Goal: Transaction & Acquisition: Purchase product/service

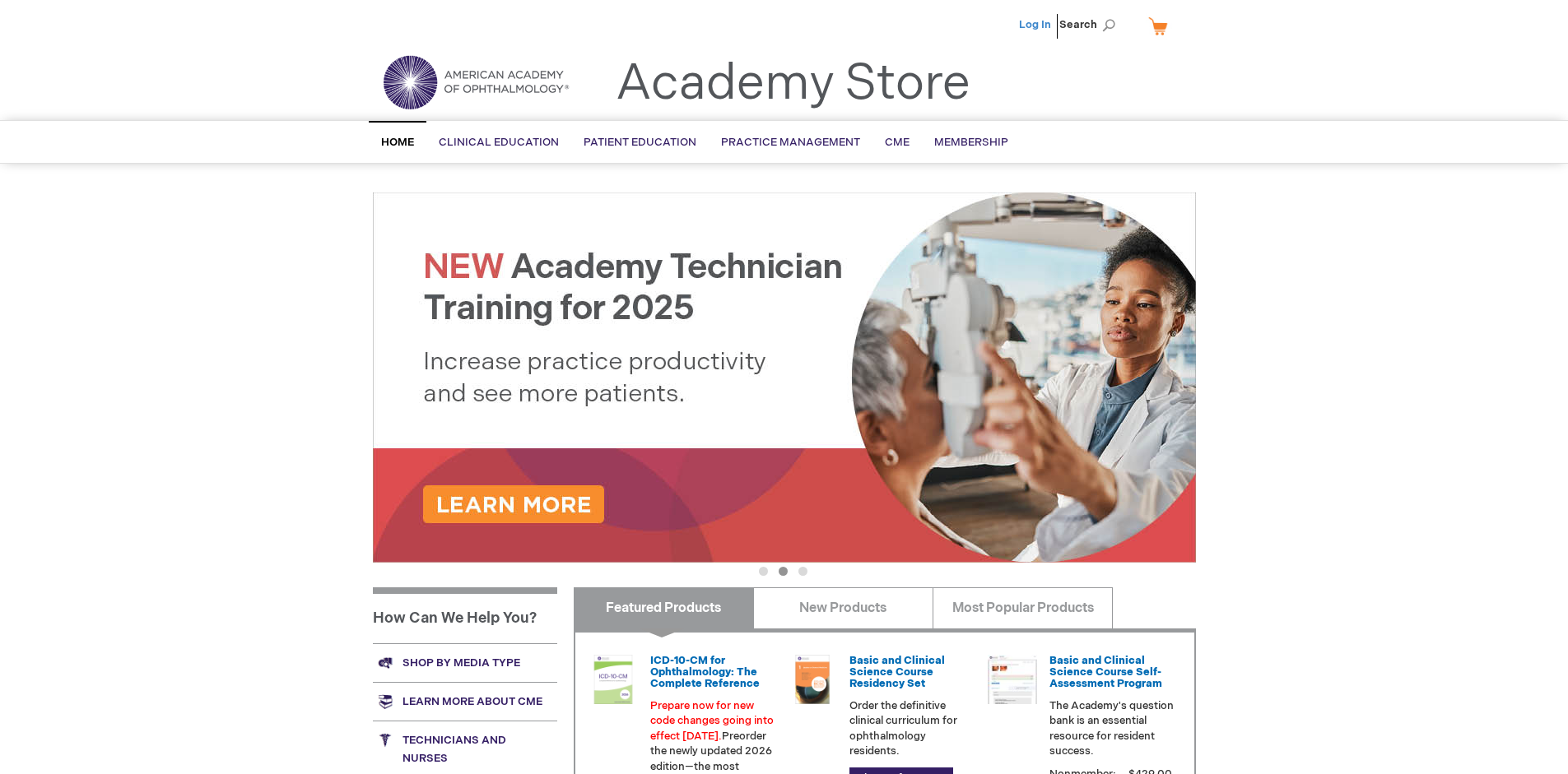
click at [1036, 25] on link "Log In" at bounding box center [1034, 25] width 32 height 13
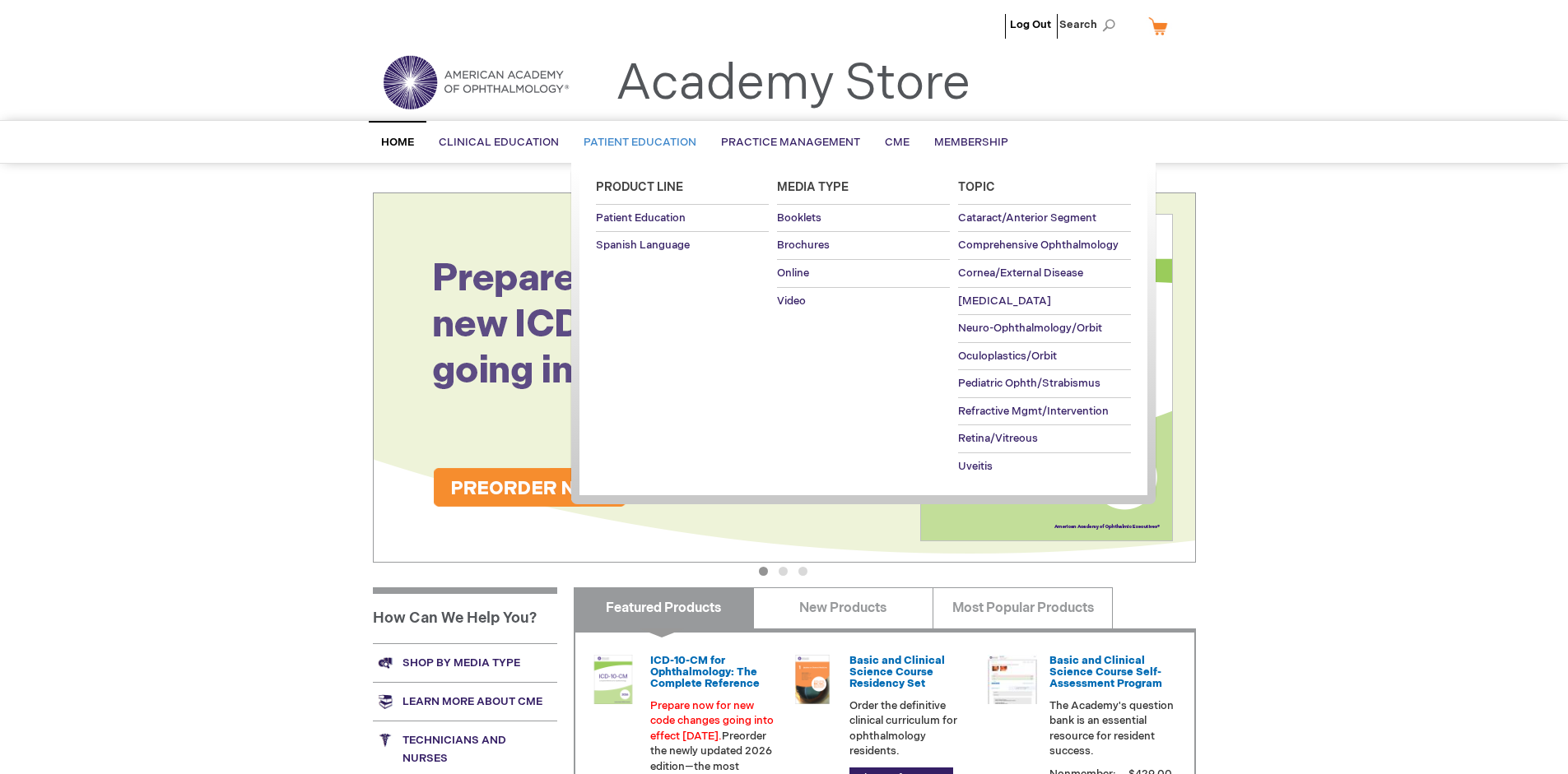
click at [636, 142] on span "Patient Education" at bounding box center [640, 142] width 113 height 13
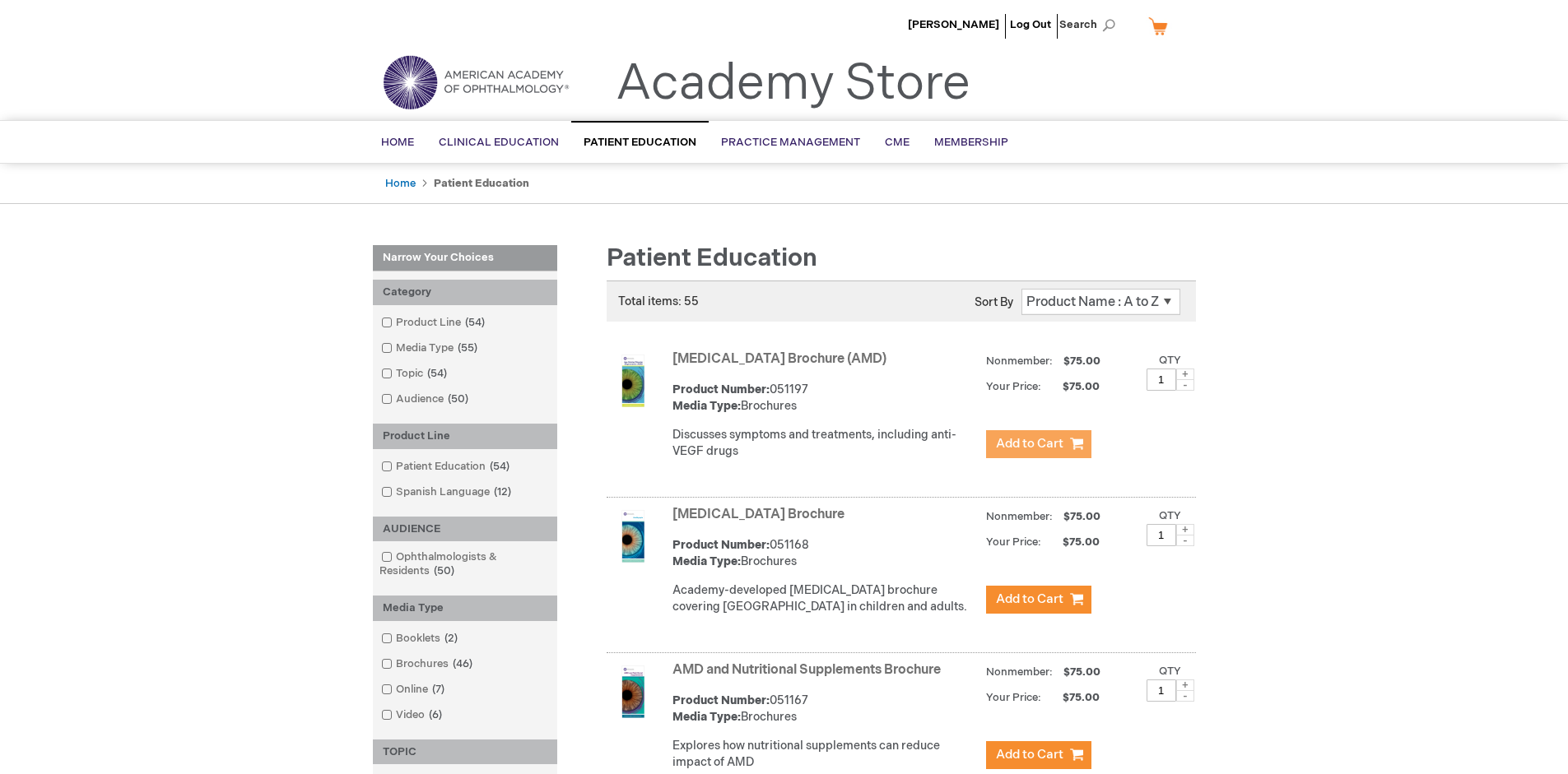
click at [1038, 444] on span "Add to Cart" at bounding box center [1030, 444] width 68 height 16
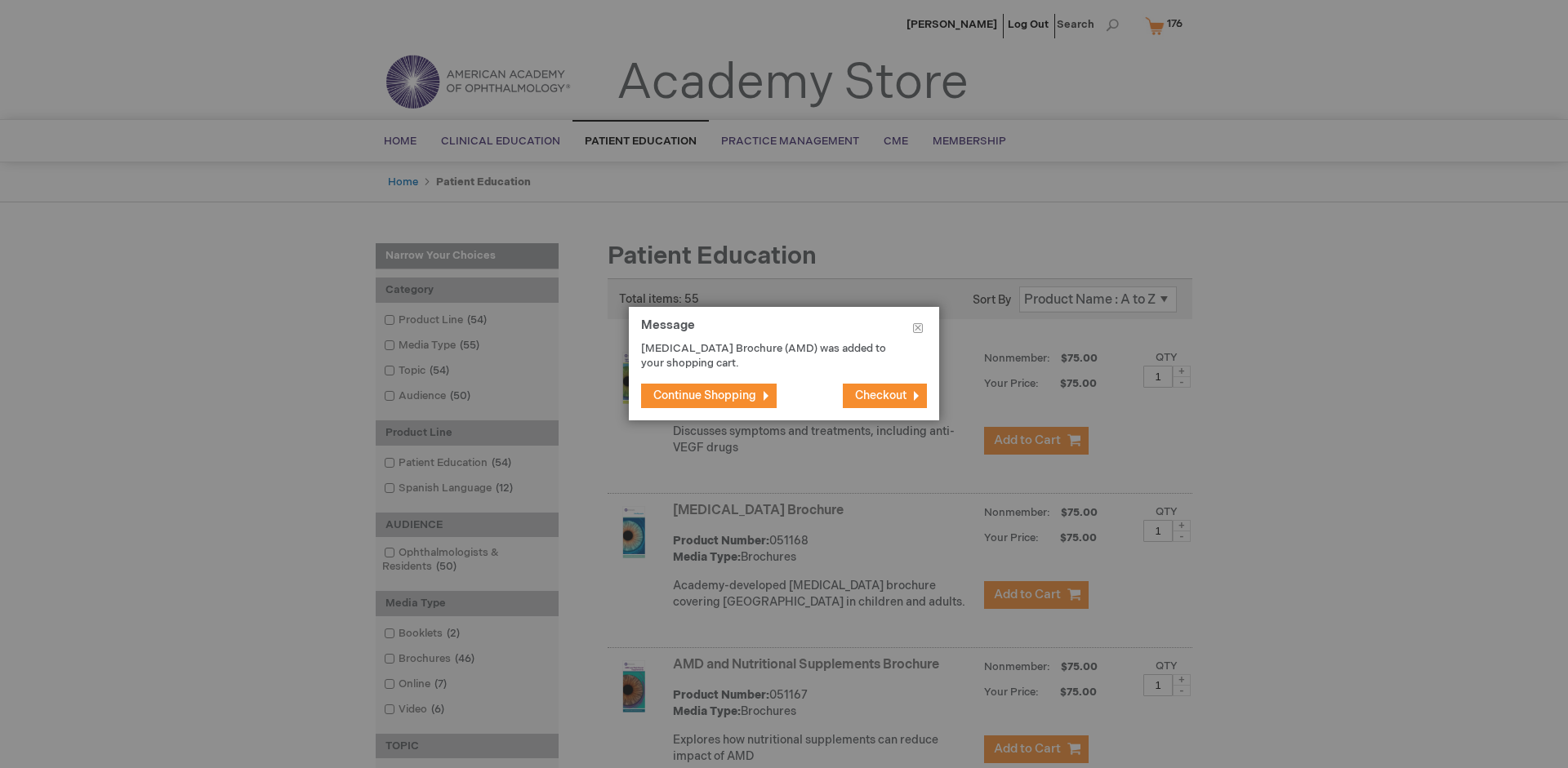
click at [705, 395] on span "Continue Shopping" at bounding box center [705, 395] width 103 height 14
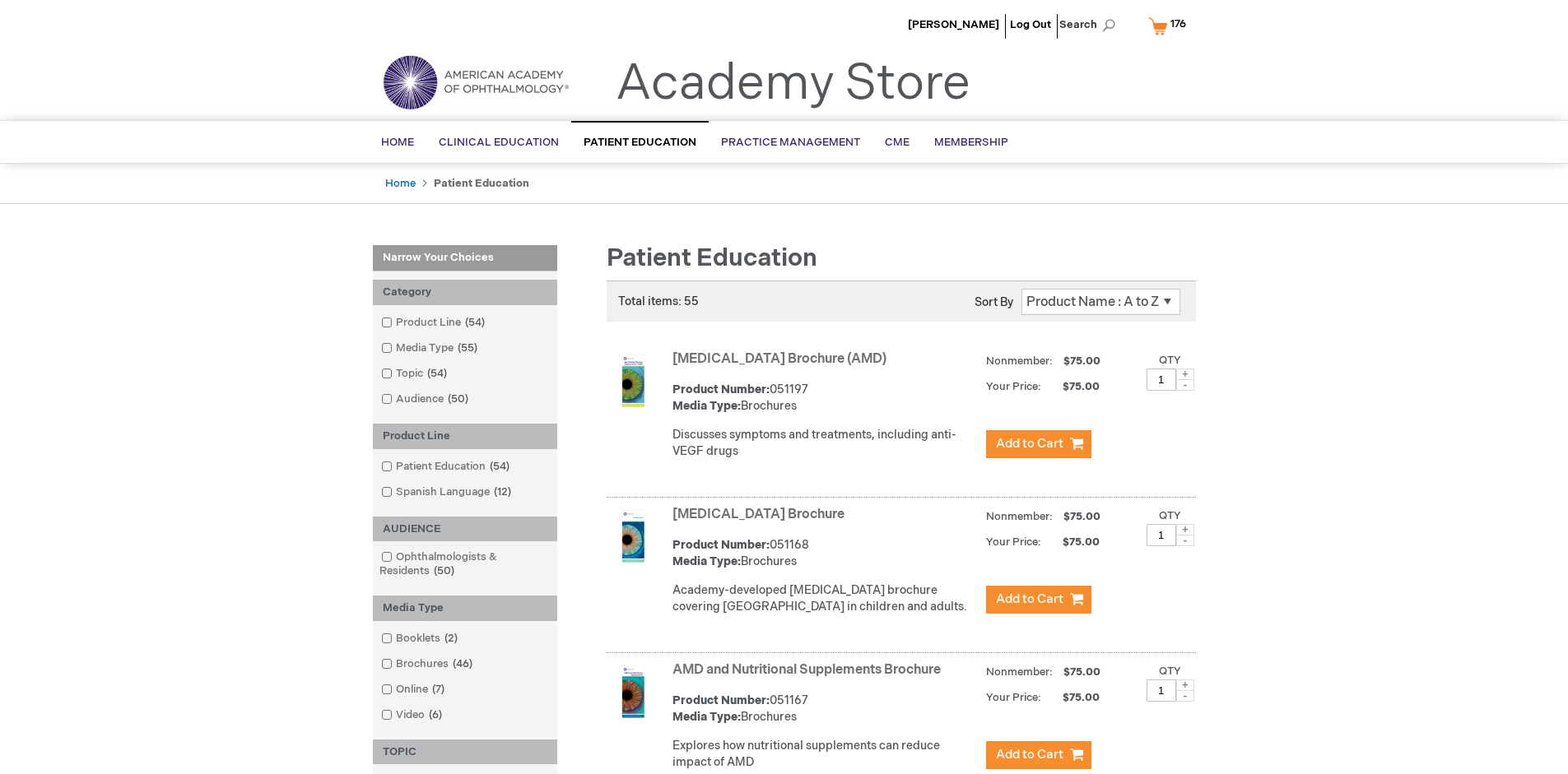
click at [810, 678] on link "AMD and Nutritional Supplements Brochure" at bounding box center [807, 670] width 268 height 16
